Goal: Obtain resource: Download file/media

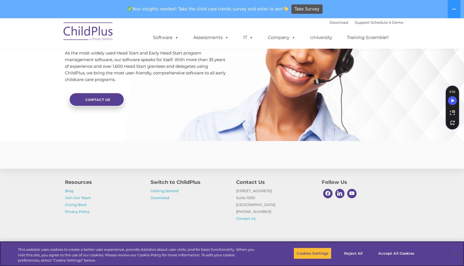
scroll to position [1308, 0]
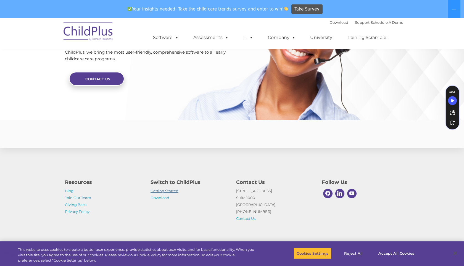
click at [172, 191] on link "Getting Started" at bounding box center [165, 190] width 28 height 4
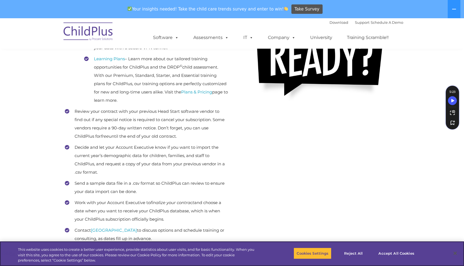
scroll to position [299, 0]
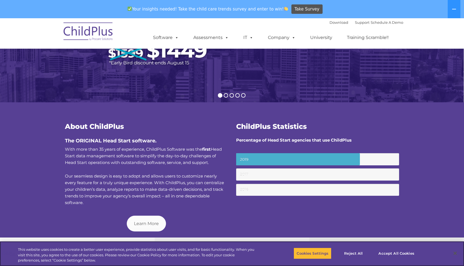
scroll to position [268, 0]
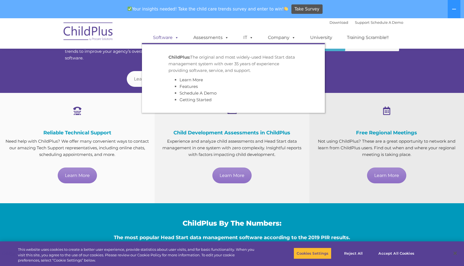
click at [171, 39] on link "Software" at bounding box center [165, 37] width 37 height 11
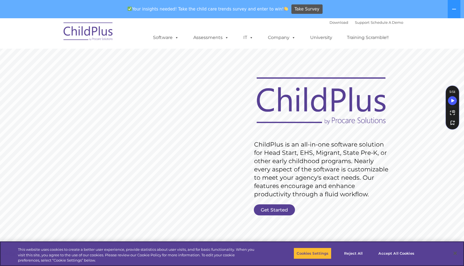
scroll to position [0, 0]
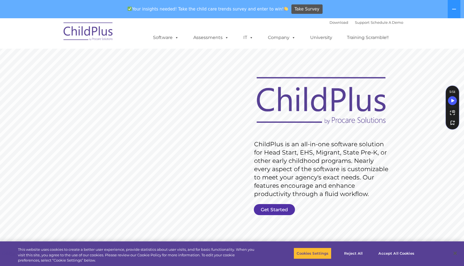
click at [286, 208] on link "Get Started" at bounding box center [274, 209] width 41 height 11
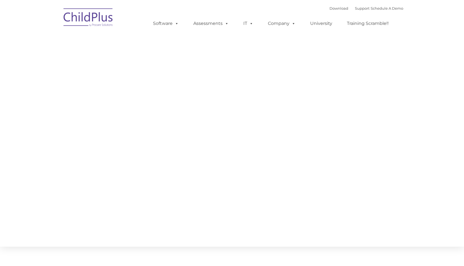
type input ""
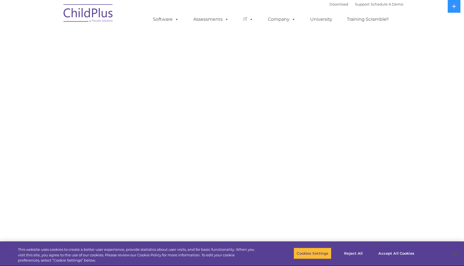
scroll to position [21, 0]
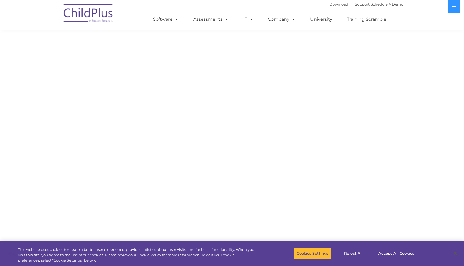
select select "MEDIUM"
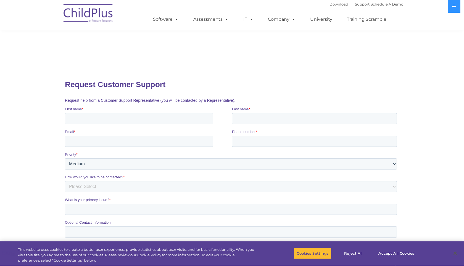
scroll to position [0, 0]
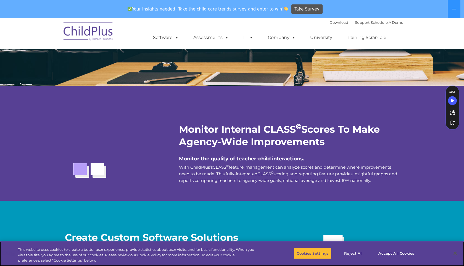
scroll to position [1150, 0]
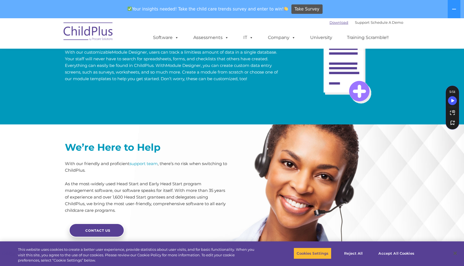
click at [333, 22] on link "Download" at bounding box center [338, 22] width 19 height 4
